Goal: Information Seeking & Learning: Learn about a topic

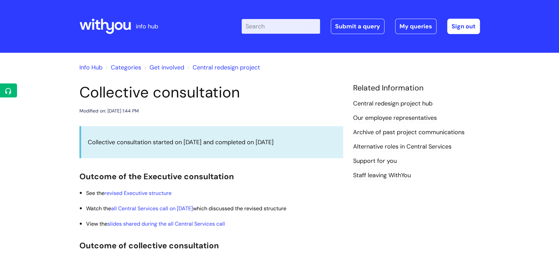
drag, startPoint x: 281, startPoint y: 17, endPoint x: 281, endPoint y: 22, distance: 5.0
click at [281, 17] on div "Enter your search term here... Search Submit a query My queries Welcome Katie H…" at bounding box center [329, 26] width 301 height 39
click at [281, 23] on input "Enter your search term here..." at bounding box center [281, 26] width 78 height 15
type input "withyou learning"
click button "Search" at bounding box center [0, 0] width 0 height 0
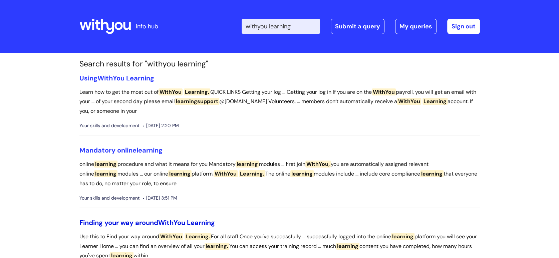
click at [173, 224] on span "WithYou" at bounding box center [171, 222] width 27 height 9
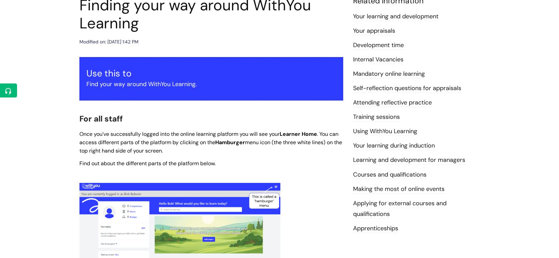
scroll to position [74, 0]
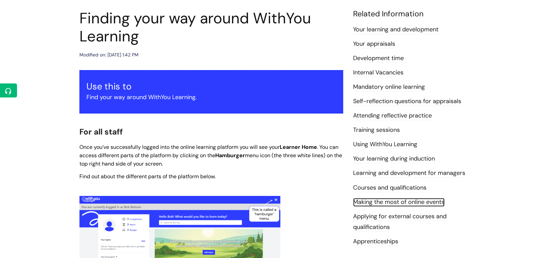
drag, startPoint x: 426, startPoint y: 201, endPoint x: 446, endPoint y: 197, distance: 20.5
click at [426, 201] on link "Making the most of online events" at bounding box center [398, 202] width 91 height 9
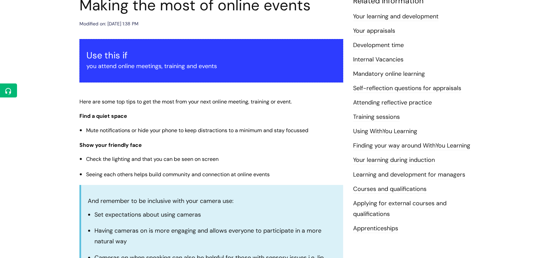
scroll to position [74, 0]
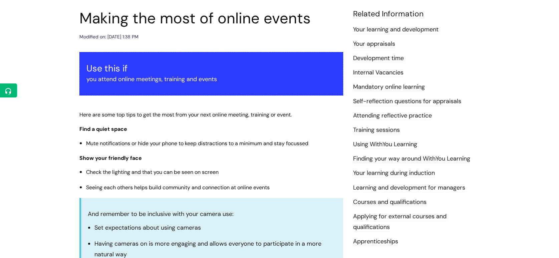
click at [402, 144] on link "Using WithYou Learning" at bounding box center [385, 144] width 64 height 9
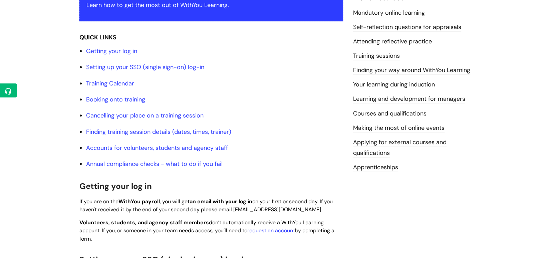
scroll to position [111, 0]
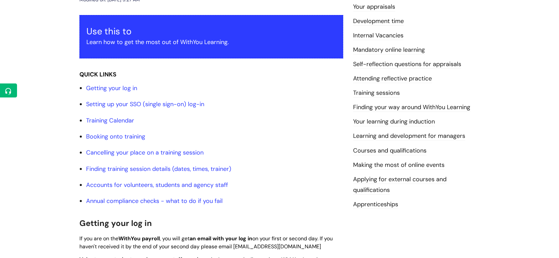
click at [394, 23] on link "Development time" at bounding box center [378, 21] width 51 height 9
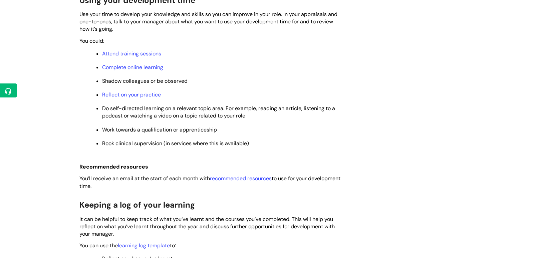
scroll to position [334, 0]
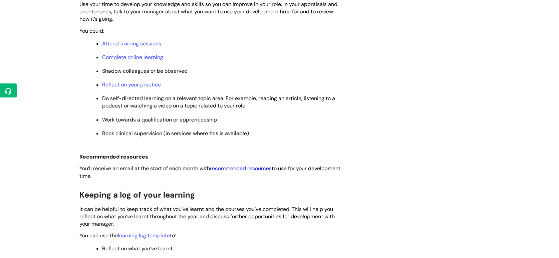
click at [272, 169] on link "recommended resources" at bounding box center [241, 168] width 62 height 7
